Goal: Task Accomplishment & Management: Manage account settings

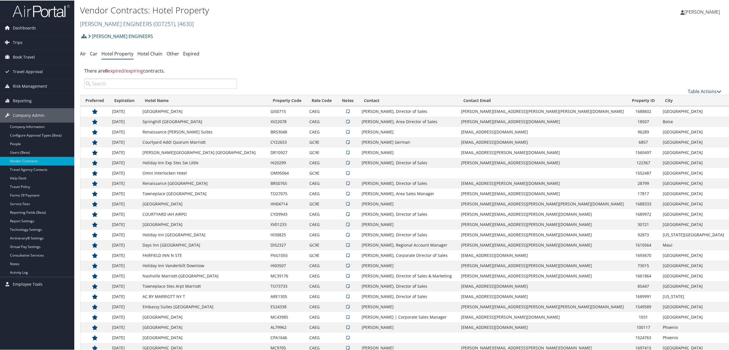
click at [137, 19] on h2 "[PERSON_NAME] ENGINEERS ( 007251 ) , [ 4630 ]" at bounding box center [295, 23] width 430 height 10
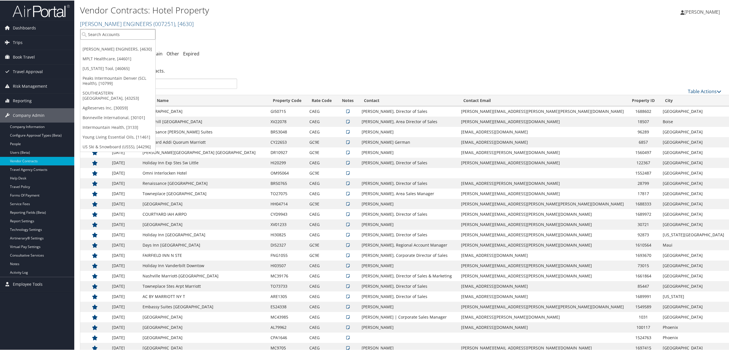
click at [115, 33] on input "search" at bounding box center [117, 34] width 75 height 11
type input "rimini"
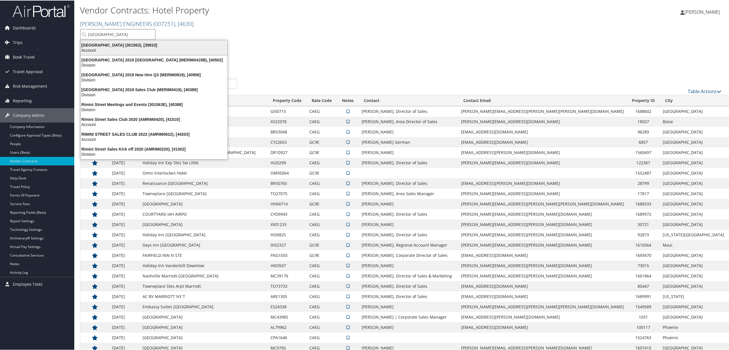
click at [111, 47] on div "Account" at bounding box center [154, 49] width 154 height 5
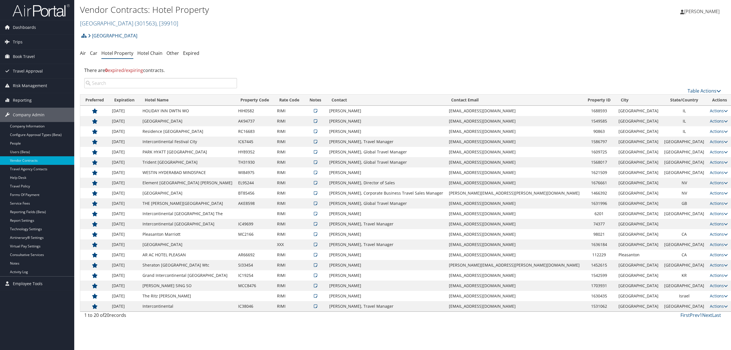
click at [120, 79] on input "search" at bounding box center [160, 83] width 153 height 10
click at [36, 41] on link "Trips" at bounding box center [37, 42] width 74 height 14
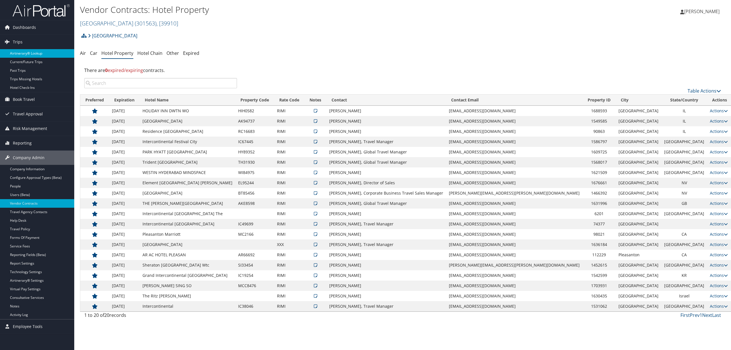
click at [33, 50] on link "Airtinerary® Lookup" at bounding box center [37, 53] width 74 height 9
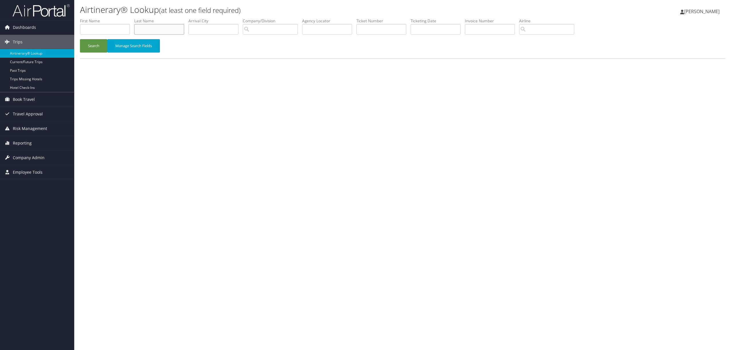
drag, startPoint x: 167, startPoint y: 24, endPoint x: 166, endPoint y: 31, distance: 6.9
click at [166, 30] on input "text" at bounding box center [159, 29] width 50 height 11
type input "kumar"
click at [86, 46] on button "Search" at bounding box center [93, 45] width 27 height 13
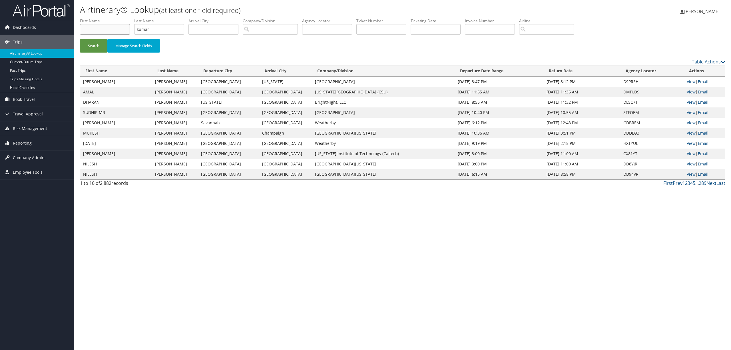
click at [88, 30] on input "text" at bounding box center [105, 29] width 50 height 11
type input "vijay"
click at [80, 39] on button "Search" at bounding box center [93, 45] width 27 height 13
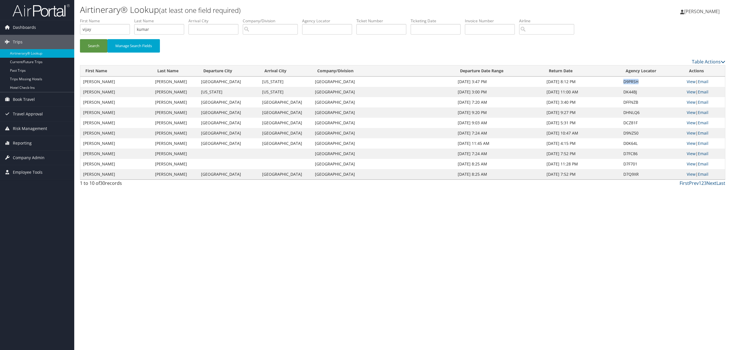
drag, startPoint x: 637, startPoint y: 80, endPoint x: 623, endPoint y: 84, distance: 14.4
click at [623, 84] on td "D9PRSH" at bounding box center [652, 82] width 63 height 10
copy td "D9PRSH"
click at [23, 158] on span "Company Admin" at bounding box center [29, 157] width 32 height 14
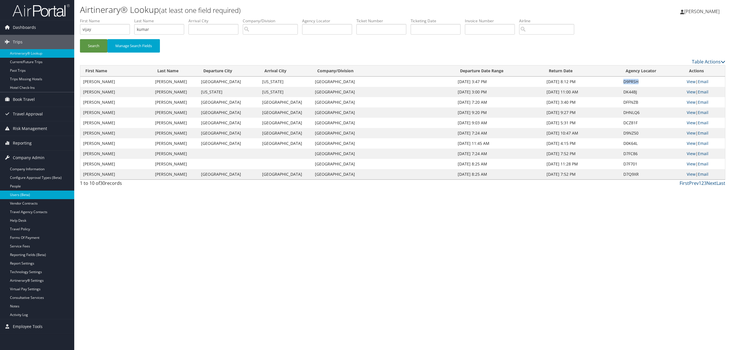
click at [30, 197] on link "Users (Beta)" at bounding box center [37, 194] width 74 height 9
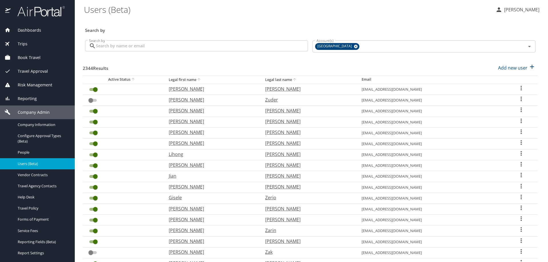
click at [124, 42] on input "Search by" at bounding box center [202, 46] width 212 height 11
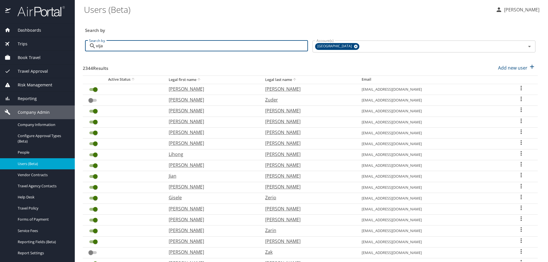
type input "vijay"
checkbox input "true"
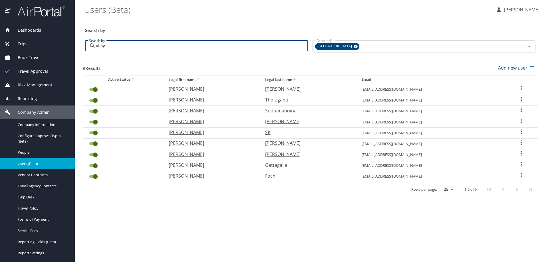
type input "vijay"
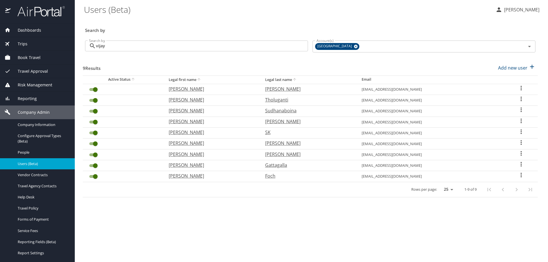
click at [521, 142] on icon "User Search Table" at bounding box center [521, 142] width 7 height 7
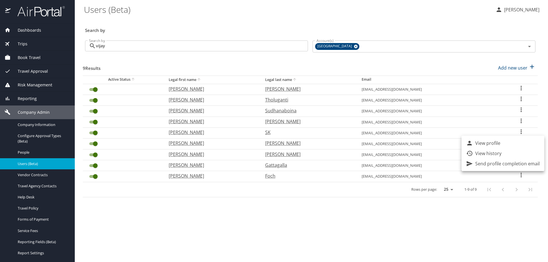
click at [504, 143] on li "View profile" at bounding box center [503, 143] width 83 height 10
select select "US"
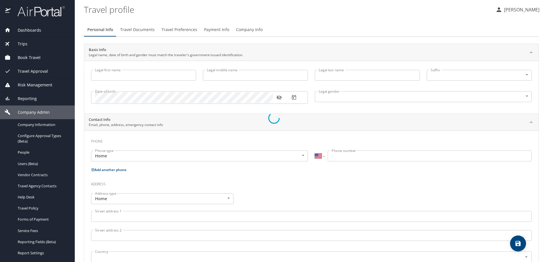
type input "Vijay"
type input "Kumar"
type input "Undisclosed"
select select "US"
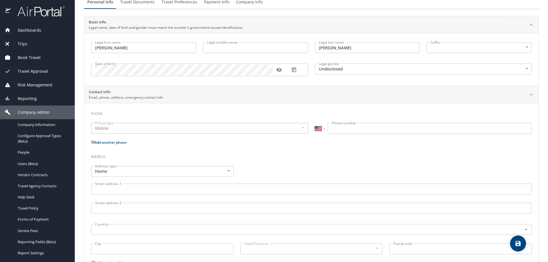
scroll to position [57, 0]
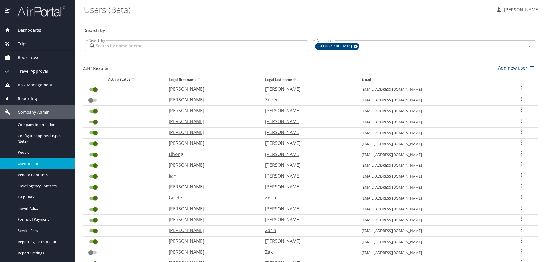
click at [105, 45] on input "Search by" at bounding box center [202, 46] width 212 height 11
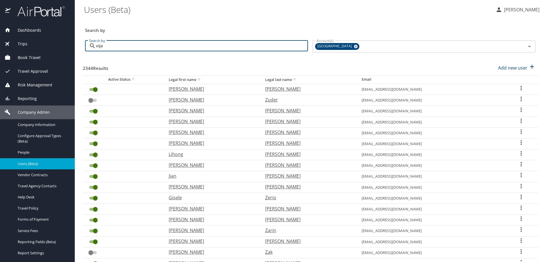
type input "vijay"
checkbox input "true"
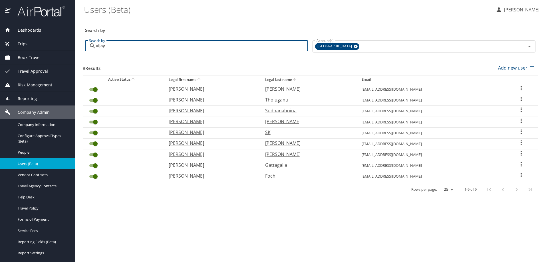
type input "vijay"
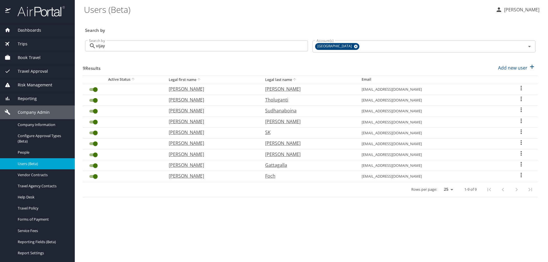
click at [519, 143] on icon "User Search Table" at bounding box center [521, 142] width 7 height 7
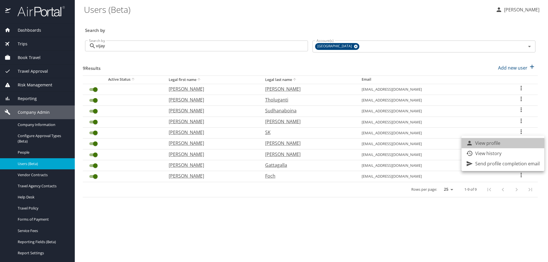
click at [511, 145] on li "View profile" at bounding box center [503, 143] width 83 height 10
select select "US"
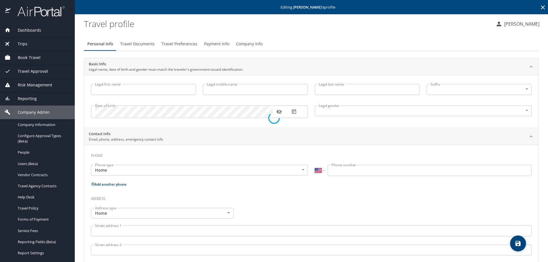
type input "Vijay"
type input "Kumar"
type input "Undisclosed"
select select "US"
click at [128, 45] on span "Travel Documents" at bounding box center [137, 44] width 35 height 7
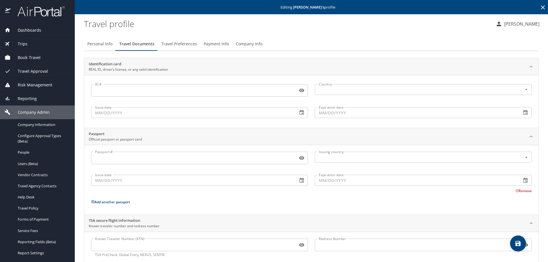
click at [177, 41] on span "Travel Preferences" at bounding box center [179, 44] width 36 height 7
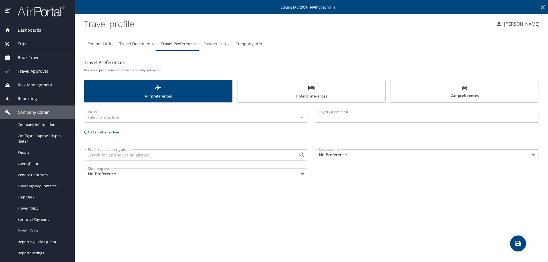
click at [215, 45] on span "Payment Info" at bounding box center [216, 44] width 25 height 7
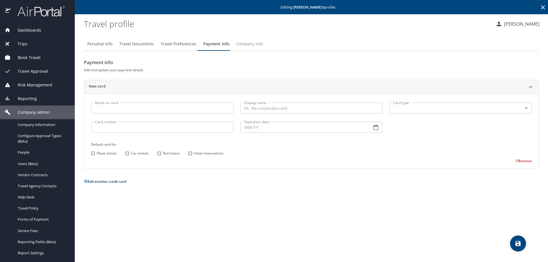
click at [245, 43] on span "Company Info" at bounding box center [249, 44] width 27 height 7
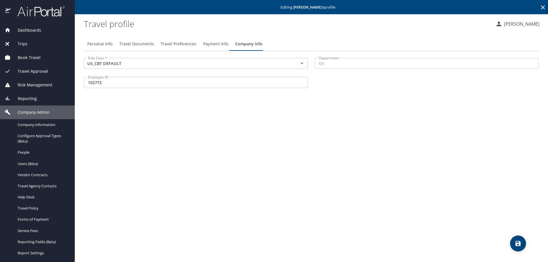
click at [107, 46] on span "Personal Info" at bounding box center [99, 44] width 25 height 7
select select "US"
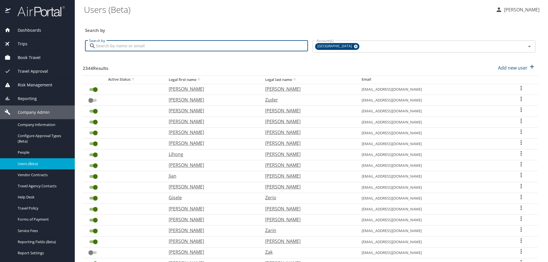
click at [138, 44] on input "Search by" at bounding box center [202, 46] width 212 height 11
type input "kumar"
checkbox input "true"
checkbox input "false"
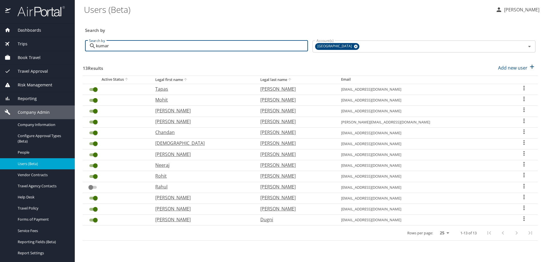
type input "kumar"
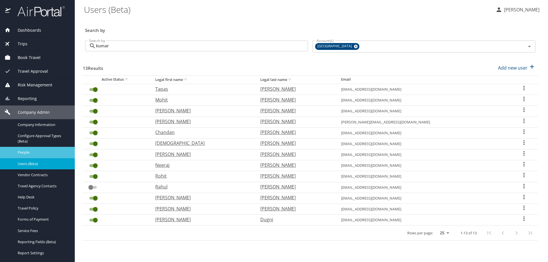
click at [22, 151] on span "People" at bounding box center [43, 152] width 50 height 5
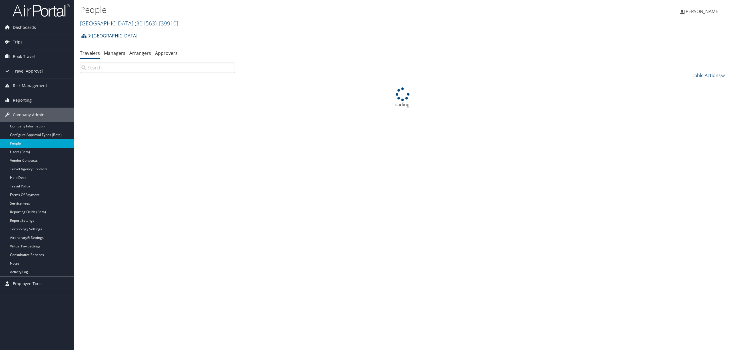
click at [119, 73] on input "search" at bounding box center [157, 68] width 155 height 10
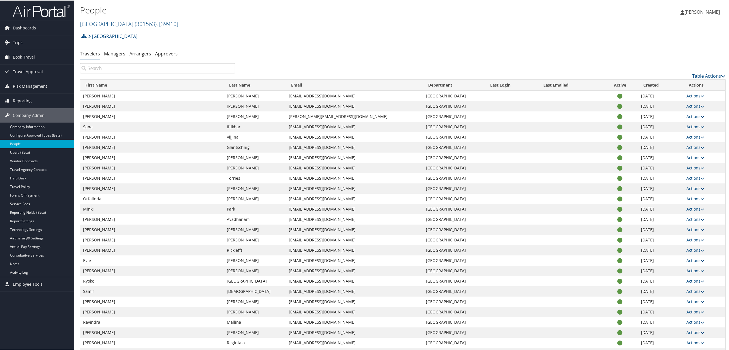
click at [118, 69] on input "search" at bounding box center [157, 68] width 155 height 10
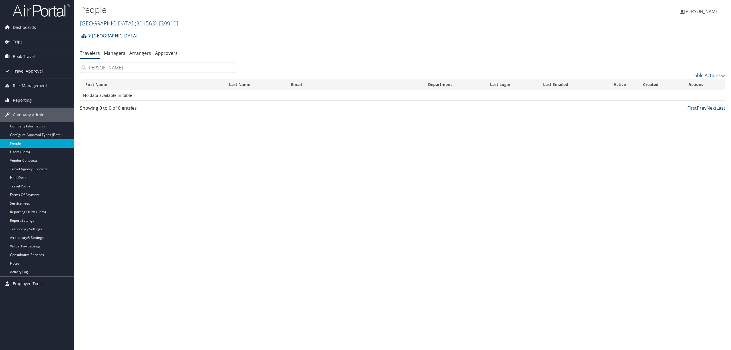
drag, startPoint x: 116, startPoint y: 67, endPoint x: 65, endPoint y: 73, distance: 51.0
click at [65, 74] on div "Dashboards AirPortal 360™ (Manager) AirPortal 360™ (Agent) My Travel Dashboard …" at bounding box center [365, 175] width 731 height 350
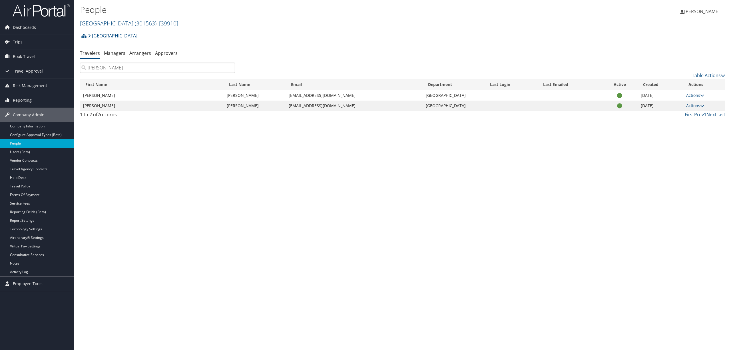
type input "craig"
click at [694, 100] on td "Actions User Settings View Profile User Technology Settings Add Note Edit Notes…" at bounding box center [704, 95] width 42 height 10
click at [694, 103] on link "Actions" at bounding box center [695, 105] width 18 height 5
click at [664, 129] on link "User Technology Settings" at bounding box center [674, 134] width 58 height 10
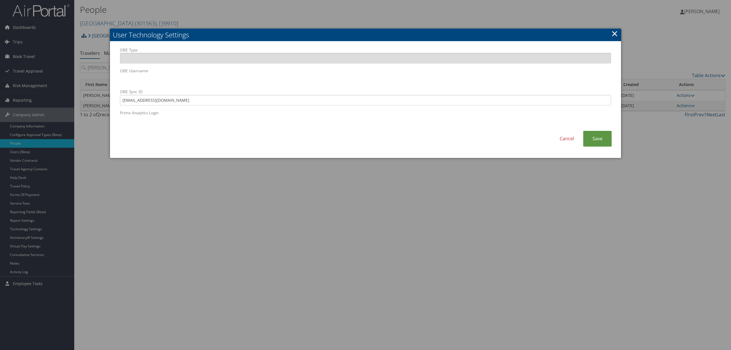
click at [613, 28] on link "×" at bounding box center [614, 33] width 7 height 11
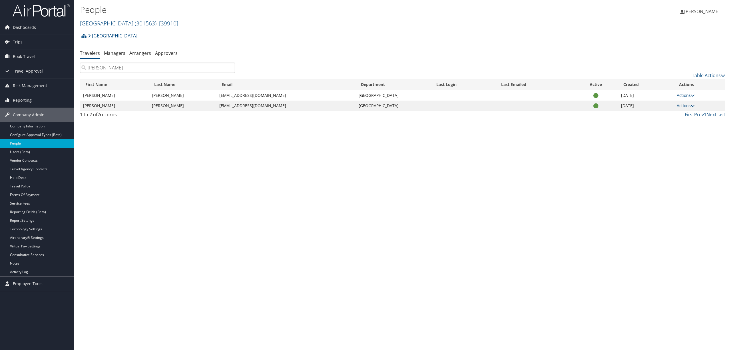
click at [692, 102] on td "Actions User Settings View Profile User Technology Settings Add Note Edit Notes…" at bounding box center [699, 106] width 51 height 10
click at [694, 105] on icon at bounding box center [693, 106] width 4 height 4
click at [648, 112] on link "User Settings" at bounding box center [665, 114] width 58 height 10
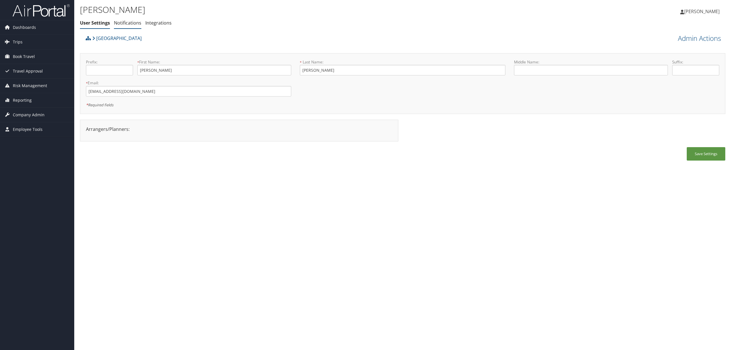
click at [131, 23] on link "Notifications" at bounding box center [127, 23] width 27 height 6
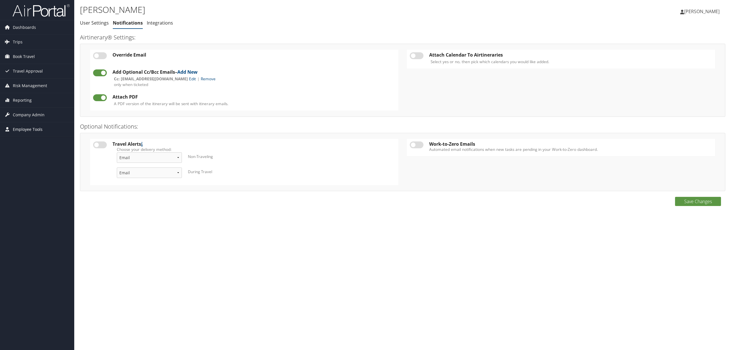
click at [23, 130] on span "Employee Tools" at bounding box center [28, 129] width 30 height 14
click at [27, 113] on span "Company Admin" at bounding box center [29, 115] width 32 height 14
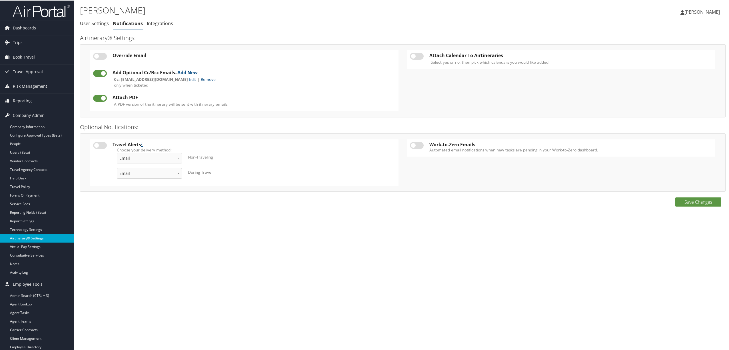
click at [43, 238] on link "Airtinerary® Settings" at bounding box center [37, 237] width 74 height 9
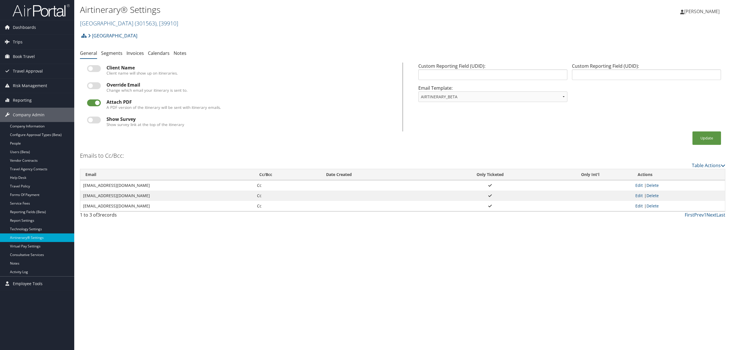
click at [638, 204] on link "Edit" at bounding box center [638, 205] width 7 height 5
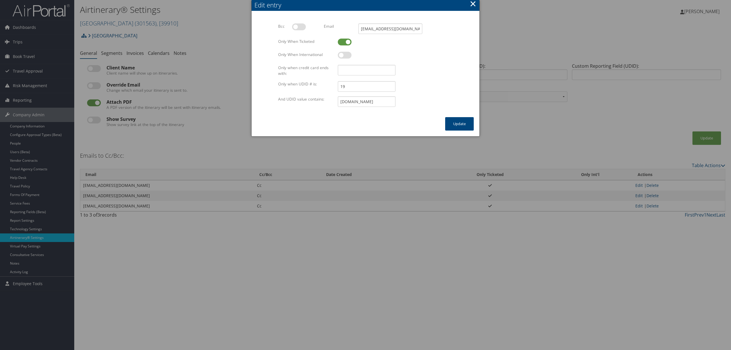
click at [474, 4] on button "×" at bounding box center [473, 3] width 7 height 11
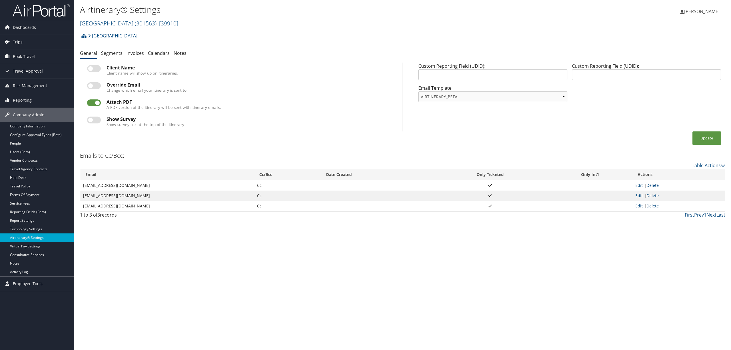
click at [27, 39] on link "Trips" at bounding box center [37, 42] width 74 height 14
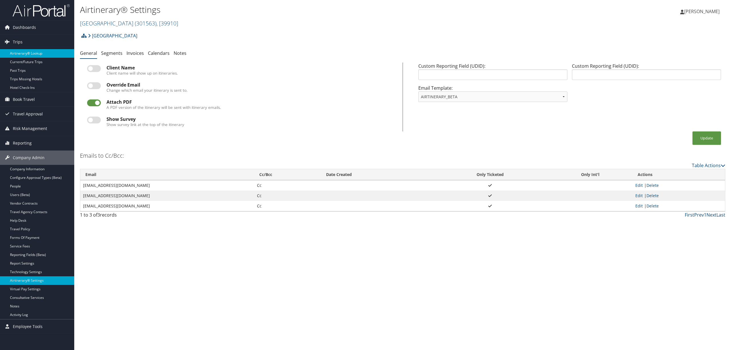
click at [36, 50] on link "Airtinerary® Lookup" at bounding box center [37, 53] width 74 height 9
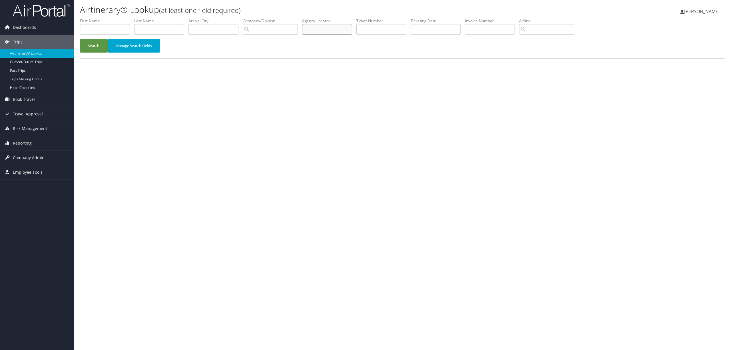
click at [331, 27] on input "text" at bounding box center [327, 29] width 50 height 11
paste input "92P8ZN"
type input "92P8ZN"
click at [97, 41] on button "Search" at bounding box center [93, 45] width 27 height 13
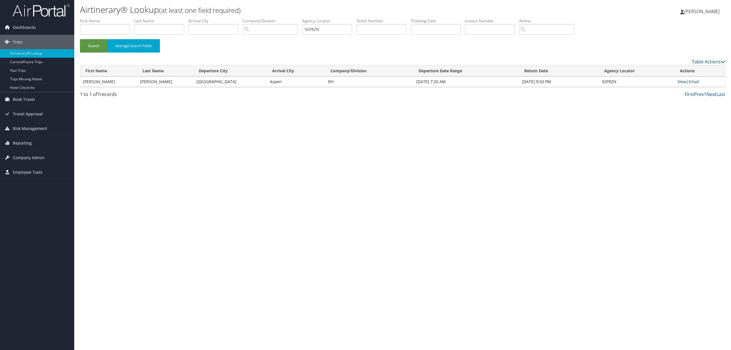
click at [683, 81] on link "View" at bounding box center [682, 81] width 9 height 5
click at [31, 143] on link "Reporting" at bounding box center [37, 143] width 74 height 14
click at [23, 154] on link "Unused Tickets" at bounding box center [37, 154] width 74 height 9
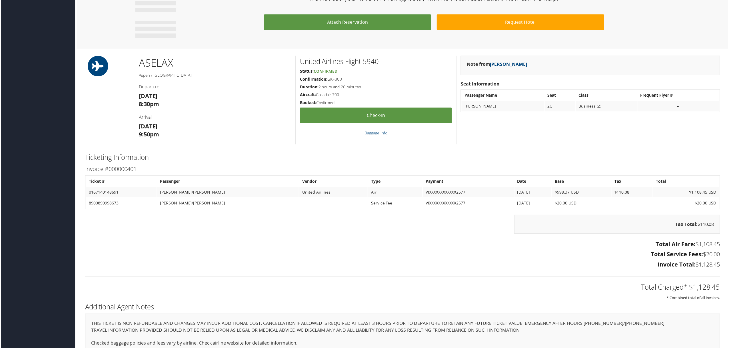
scroll to position [447, 0]
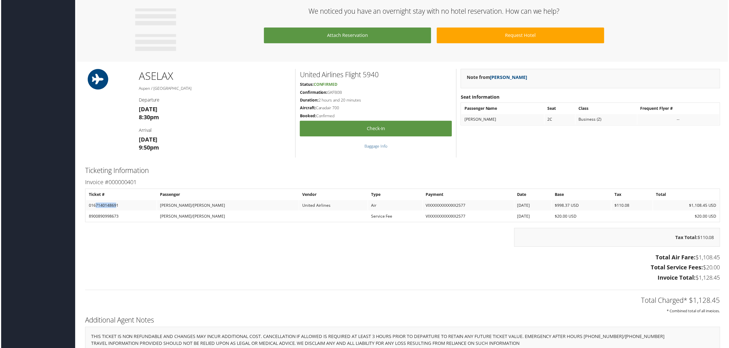
drag, startPoint x: 116, startPoint y: 207, endPoint x: 97, endPoint y: 203, distance: 19.5
click at [95, 201] on td "0167140148691" at bounding box center [120, 206] width 71 height 10
drag, startPoint x: 118, startPoint y: 203, endPoint x: 85, endPoint y: 207, distance: 32.8
click at [85, 207] on td "0167140148691" at bounding box center [120, 206] width 71 height 10
copy td "0167140148691"
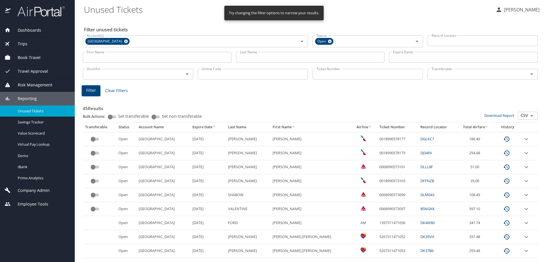
click at [348, 73] on input "Ticket Number" at bounding box center [368, 74] width 111 height 11
paste input "0167140148691"
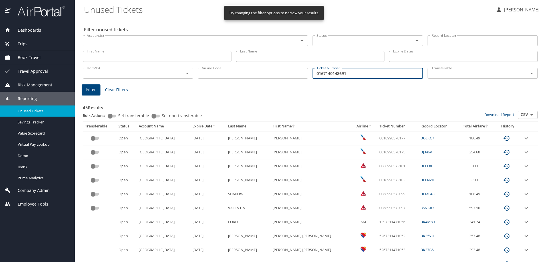
type input "0167140148691"
click at [91, 87] on span "Filter" at bounding box center [91, 89] width 10 height 7
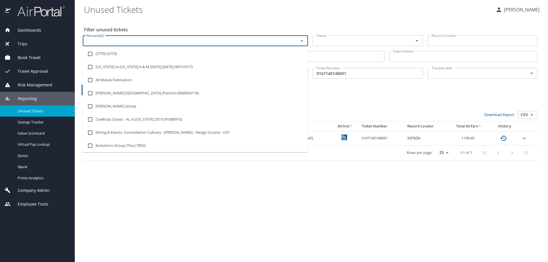
click at [127, 41] on input "Account(s)" at bounding box center [187, 40] width 205 height 7
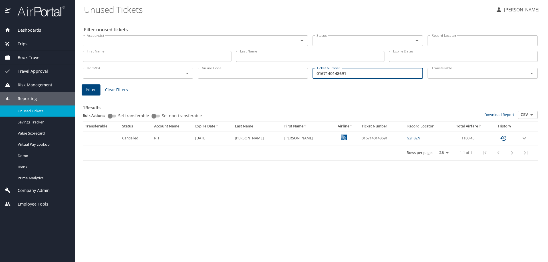
drag, startPoint x: 348, startPoint y: 75, endPoint x: 204, endPoint y: 75, distance: 143.6
click at [204, 75] on div "Dom/Int Dom/Int Airline Code Airline Code Ticket Number 0167140148691 Ticket Nu…" at bounding box center [311, 72] width 460 height 19
click at [142, 46] on div "Account(s)" at bounding box center [195, 40] width 225 height 11
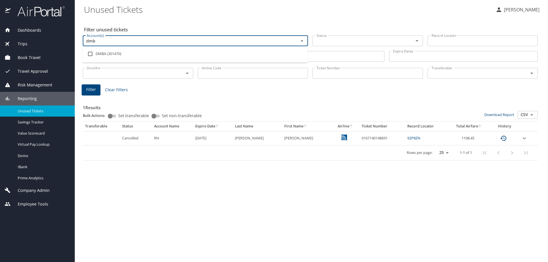
type input "dmba"
click at [90, 54] on input "checkbox" at bounding box center [90, 54] width 11 height 11
checkbox input "true"
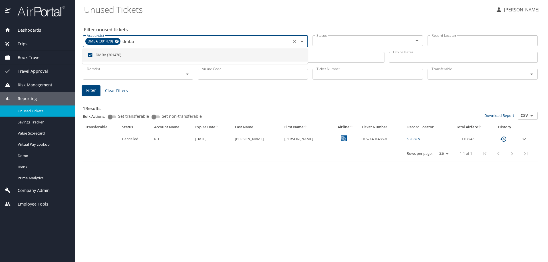
type input "dmba"
click at [92, 91] on span "Filter" at bounding box center [91, 90] width 10 height 7
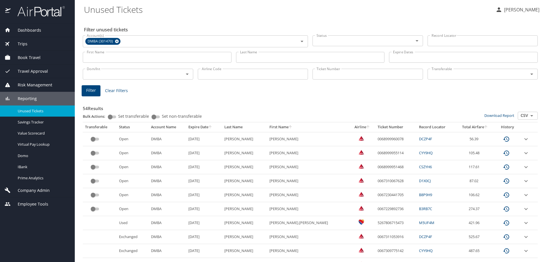
click at [416, 41] on icon "Open" at bounding box center [417, 40] width 3 height 1
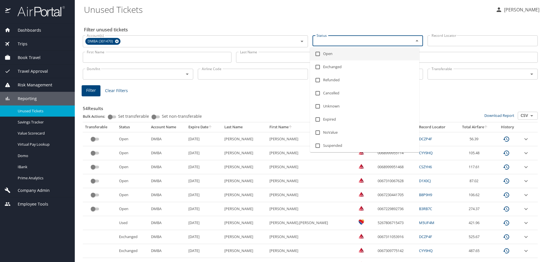
click at [351, 56] on li "Open" at bounding box center [364, 53] width 109 height 13
checkbox input "true"
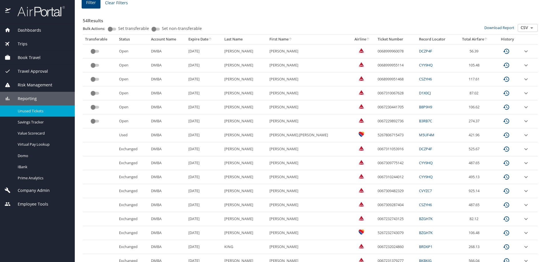
scroll to position [57, 0]
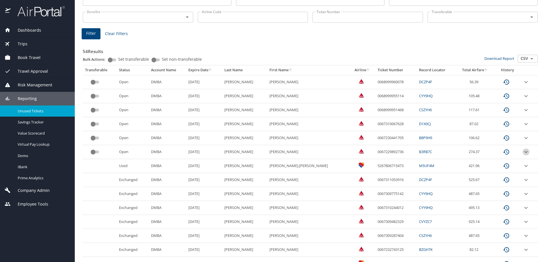
click at [523, 150] on icon "expand row" at bounding box center [526, 152] width 7 height 7
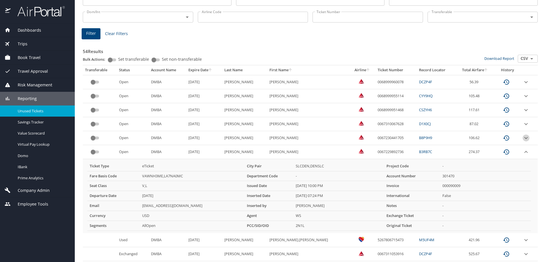
click at [523, 136] on icon "expand row" at bounding box center [526, 138] width 7 height 7
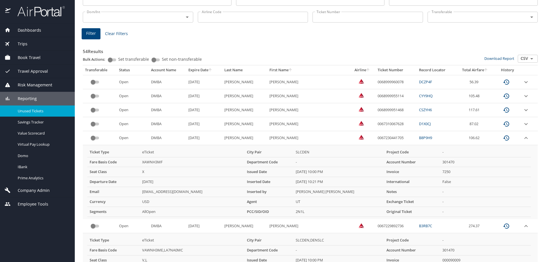
click at [525, 124] on icon "expand row" at bounding box center [526, 124] width 3 height 2
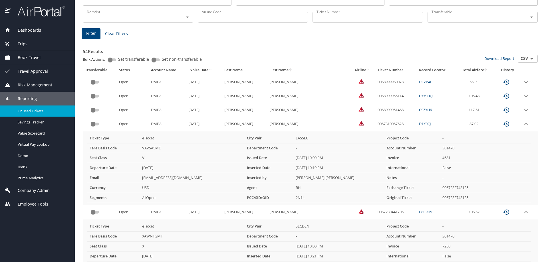
click at [523, 108] on icon "expand row" at bounding box center [526, 110] width 7 height 7
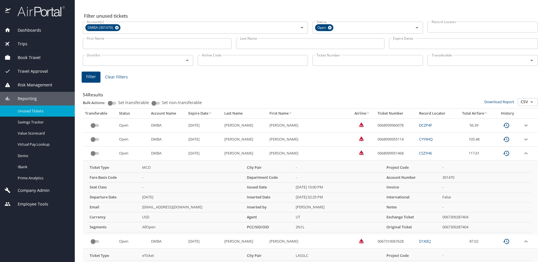
scroll to position [0, 0]
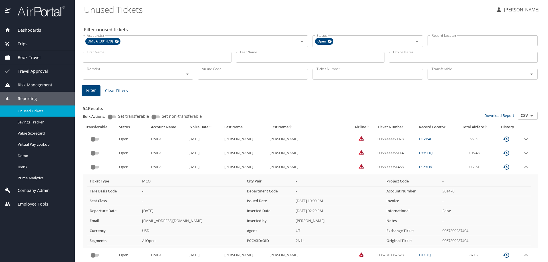
click at [523, 152] on icon "expand row" at bounding box center [526, 153] width 7 height 7
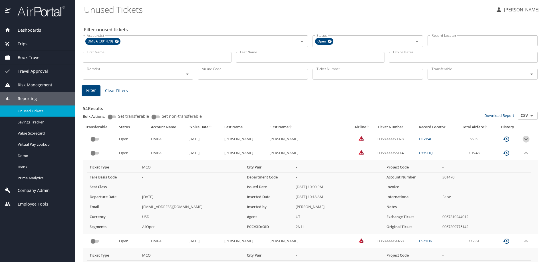
click at [523, 137] on icon "expand row" at bounding box center [526, 139] width 7 height 7
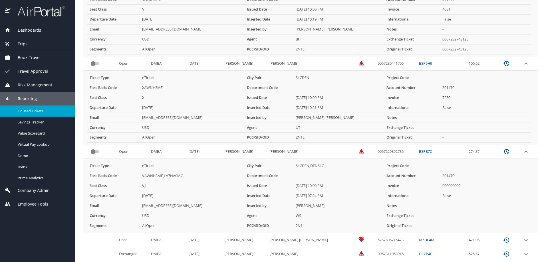
scroll to position [485, 0]
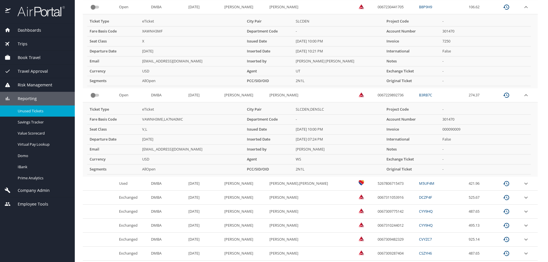
click at [523, 7] on icon "expand row" at bounding box center [526, 7] width 7 height 7
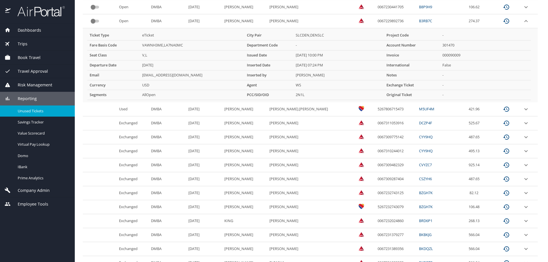
click at [523, 22] on icon "expand row" at bounding box center [526, 21] width 7 height 7
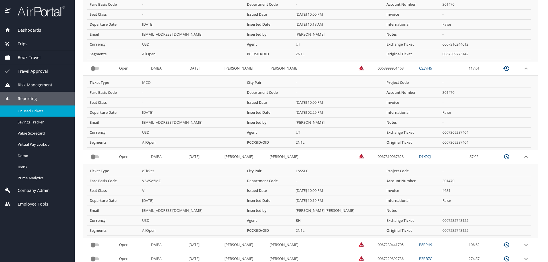
scroll to position [228, 0]
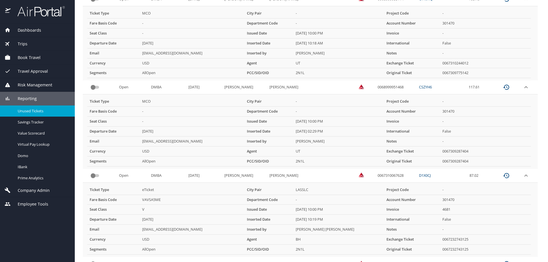
click at [523, 86] on icon "expand row" at bounding box center [526, 87] width 7 height 7
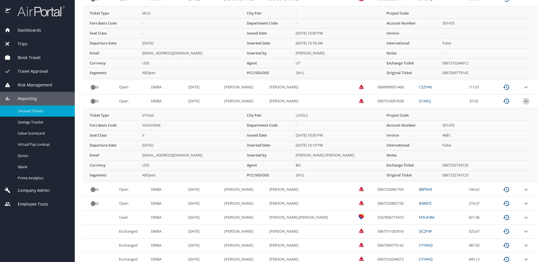
click at [523, 100] on icon "expand row" at bounding box center [526, 101] width 7 height 7
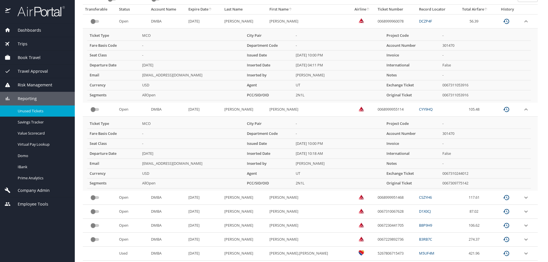
scroll to position [114, 0]
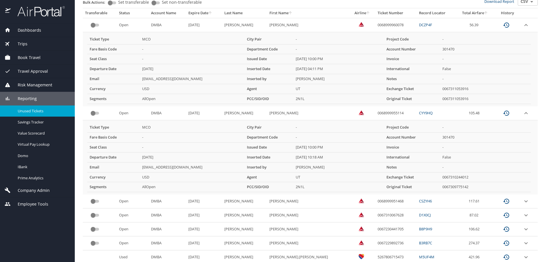
click at [523, 113] on icon "expand row" at bounding box center [526, 113] width 7 height 7
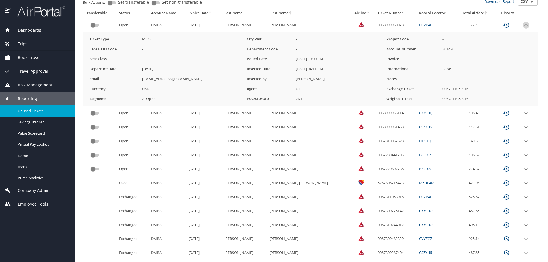
click at [523, 25] on icon "expand row" at bounding box center [526, 25] width 7 height 7
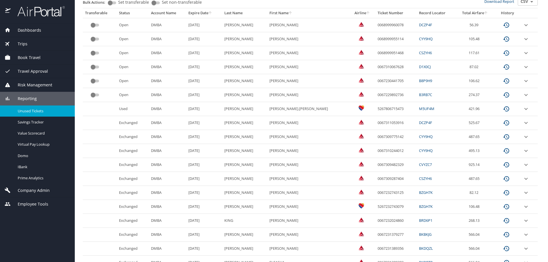
click at [31, 189] on span "Company Admin" at bounding box center [30, 191] width 39 height 6
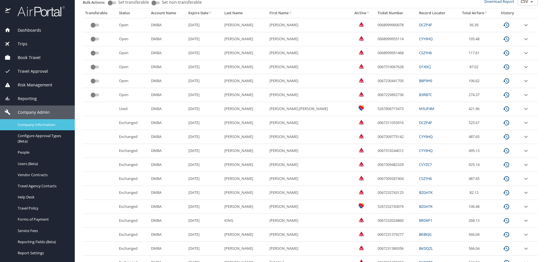
click at [25, 125] on span "Company Information" at bounding box center [43, 124] width 50 height 5
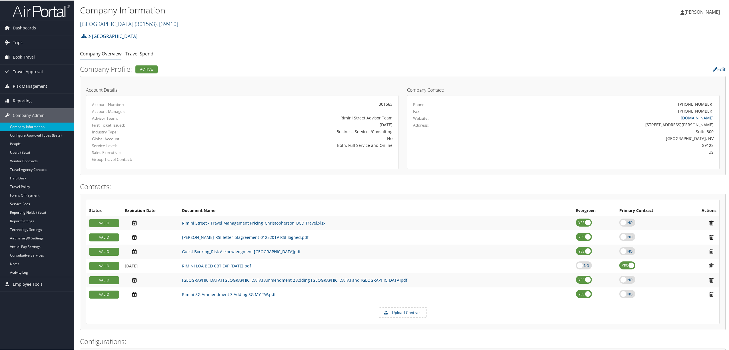
click at [156, 22] on span ", [ 39910 ]" at bounding box center [167, 23] width 22 height 8
click at [125, 118] on link "AgReserves Inc, [30059]" at bounding box center [117, 117] width 75 height 10
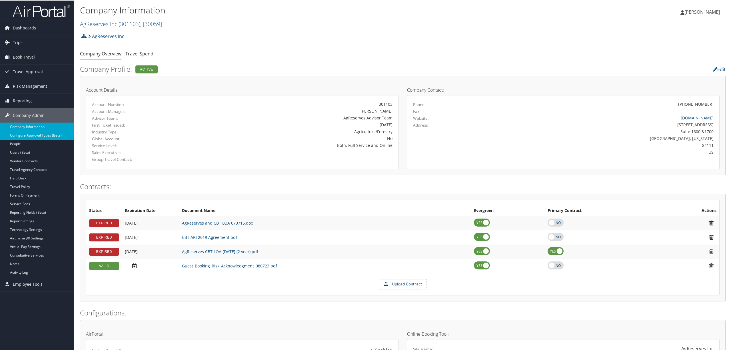
click at [41, 135] on link "Configure Approval Types (Beta)" at bounding box center [37, 134] width 74 height 9
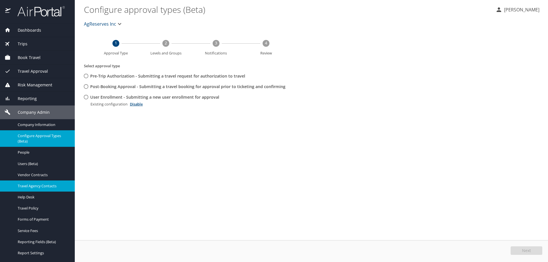
click at [41, 185] on span "Travel Agency Contacts" at bounding box center [43, 186] width 50 height 5
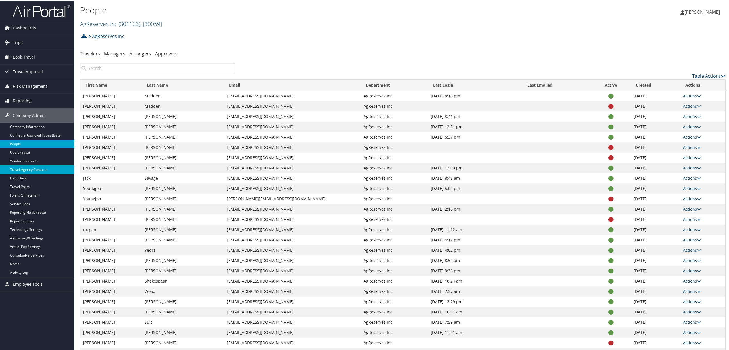
click at [32, 167] on link "Travel Agency Contacts" at bounding box center [37, 169] width 74 height 9
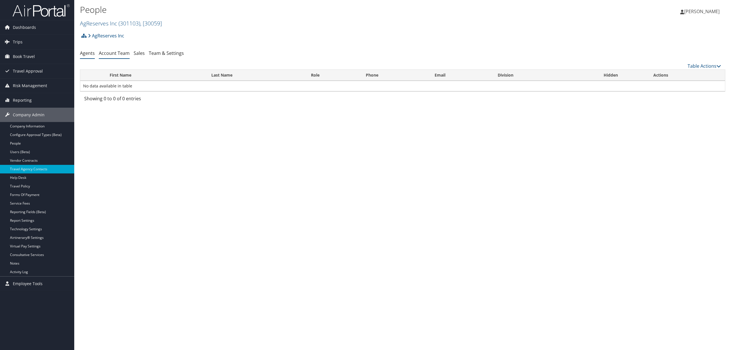
click at [124, 53] on link "Account Team" at bounding box center [114, 53] width 31 height 6
